Goal: Find specific page/section: Find specific page/section

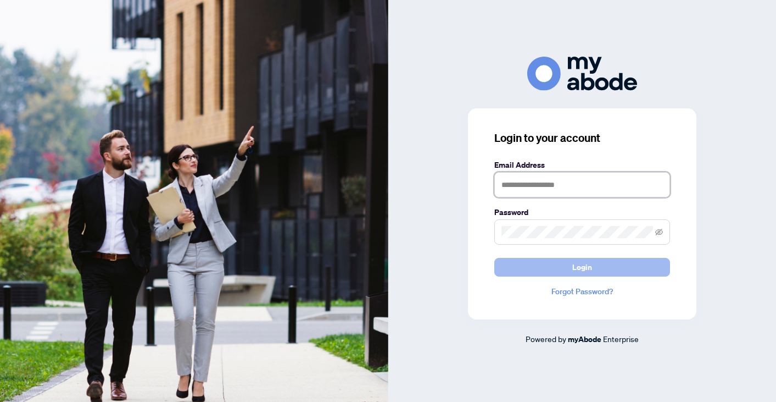
type input "**********"
click at [598, 266] on button "Login" at bounding box center [582, 267] width 176 height 19
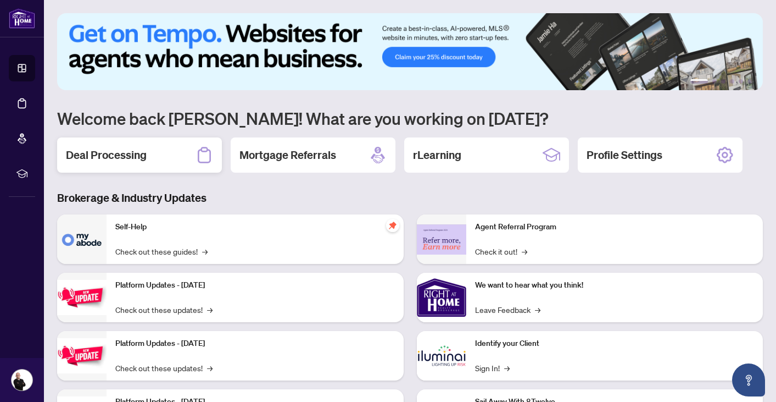
click at [111, 160] on h2 "Deal Processing" at bounding box center [106, 154] width 81 height 15
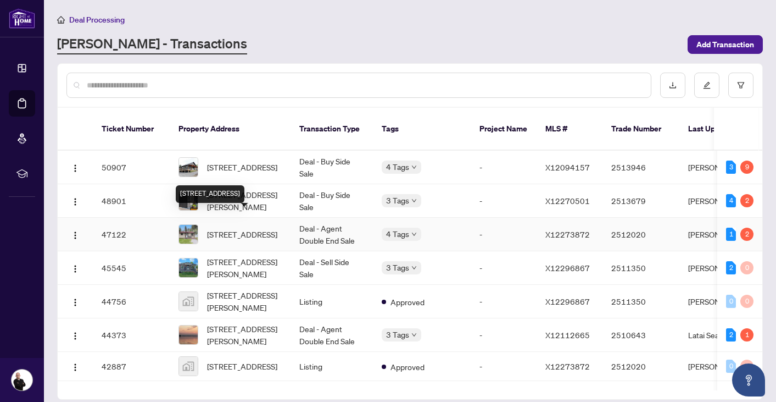
click at [232, 228] on span "58-58 Cottage Lane, Greater Napanee, Ontario K0K 2L0, Canada" at bounding box center [242, 234] width 70 height 12
